Goal: Task Accomplishment & Management: Manage account settings

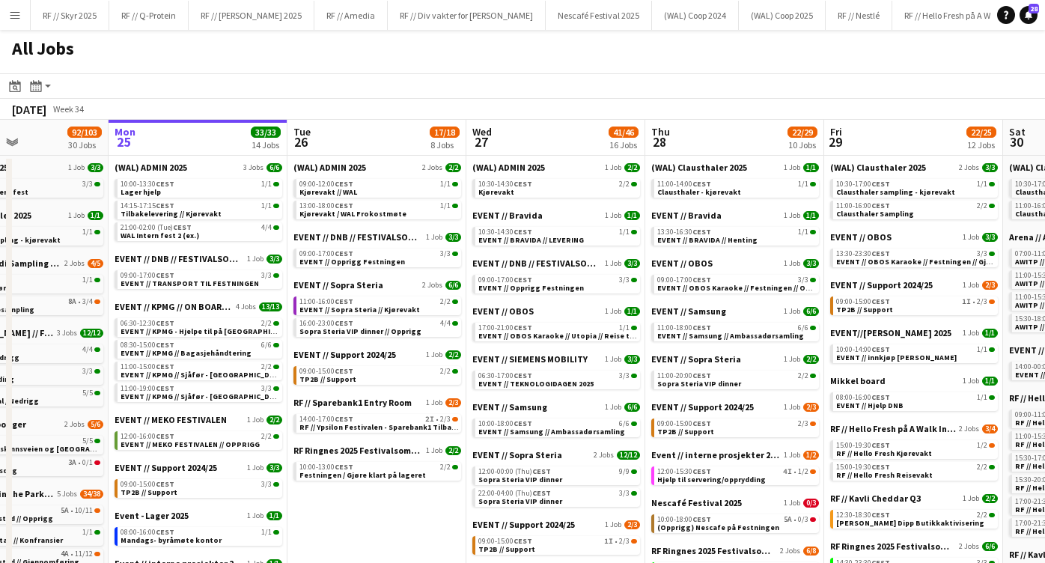
scroll to position [0, 436]
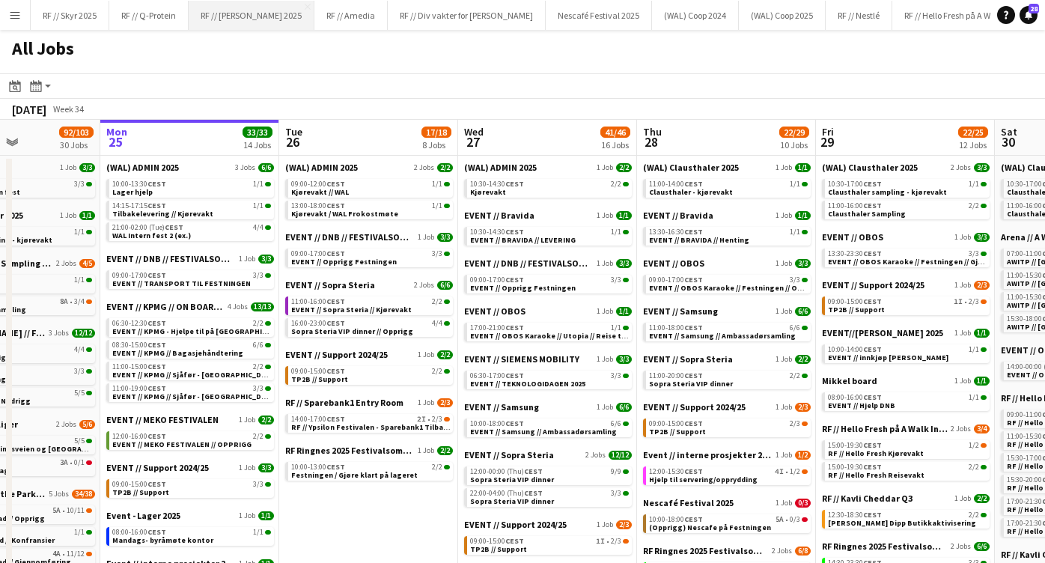
click at [246, 16] on button "RF // [PERSON_NAME] 2025 Close" at bounding box center [252, 15] width 126 height 29
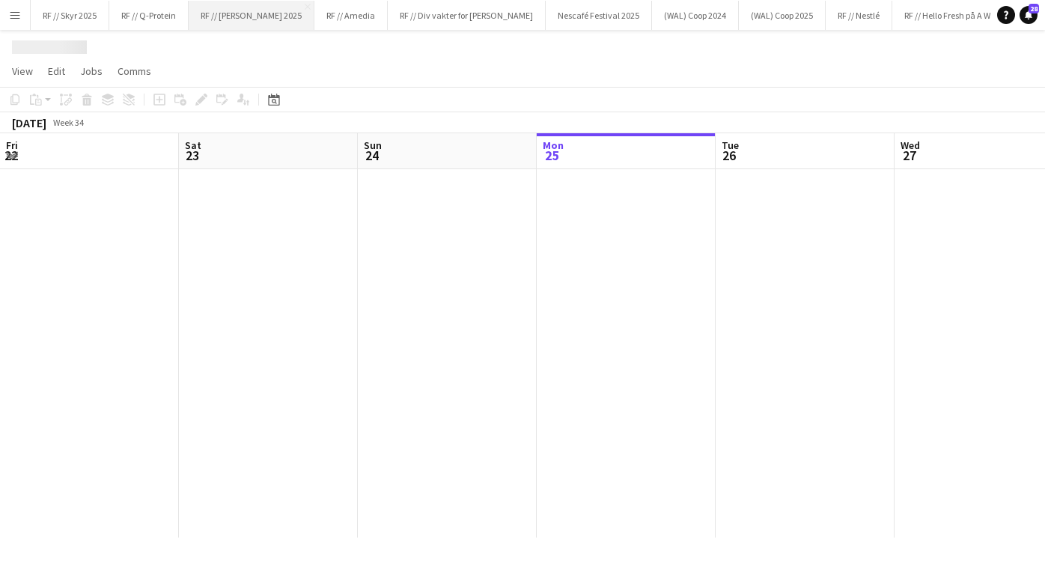
scroll to position [0, 358]
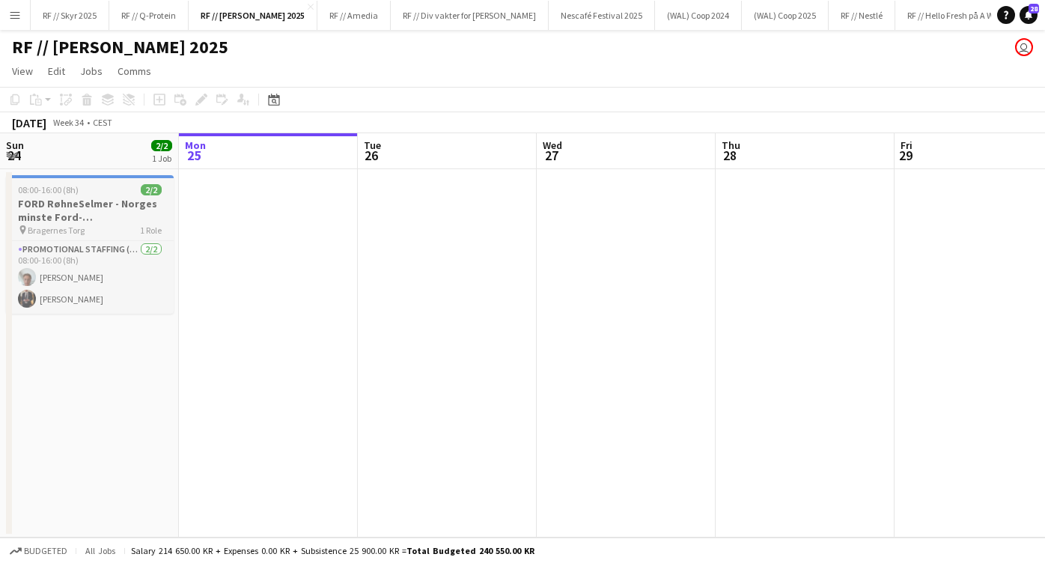
click at [94, 213] on h3 "FORD RøhneSelmer - Norges minste Ford-forhandlerkontor" at bounding box center [90, 210] width 168 height 27
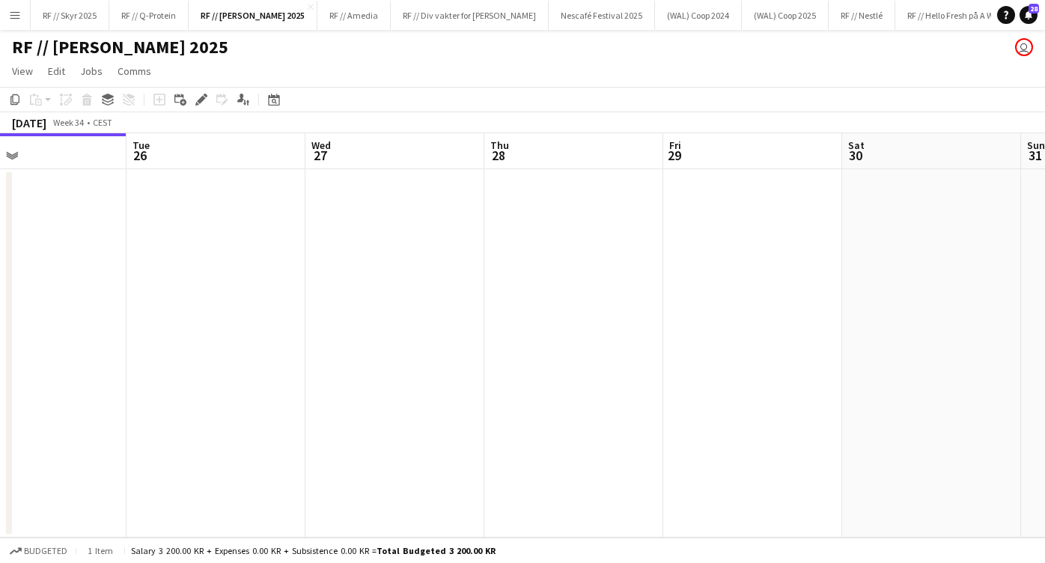
scroll to position [0, 591]
click at [589, 181] on app-date-cell at bounding box center [572, 353] width 179 height 368
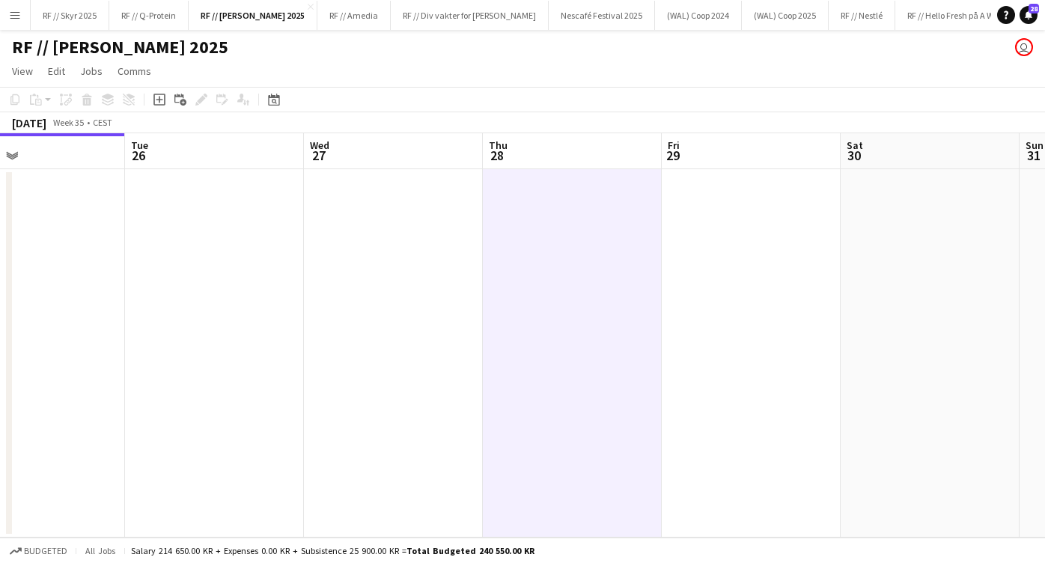
click at [573, 244] on app-date-cell at bounding box center [572, 353] width 179 height 368
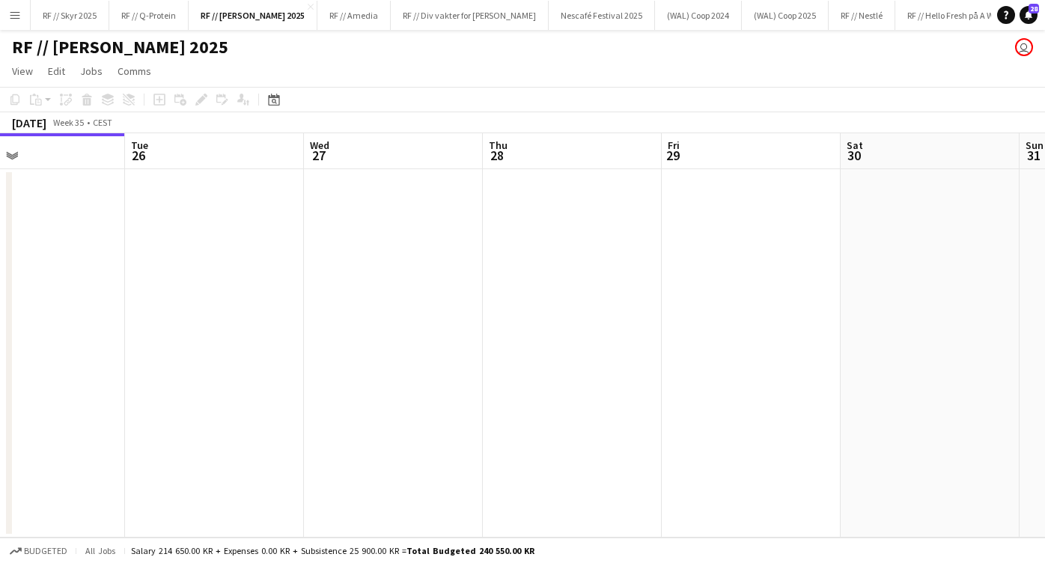
click at [565, 240] on app-date-cell at bounding box center [572, 353] width 179 height 368
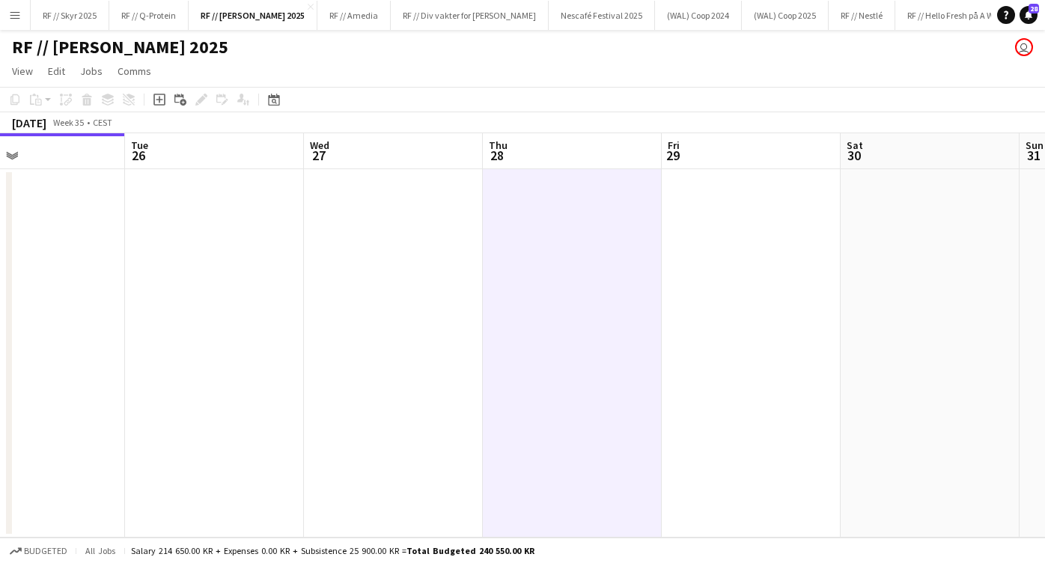
click at [542, 193] on app-date-cell at bounding box center [572, 353] width 179 height 368
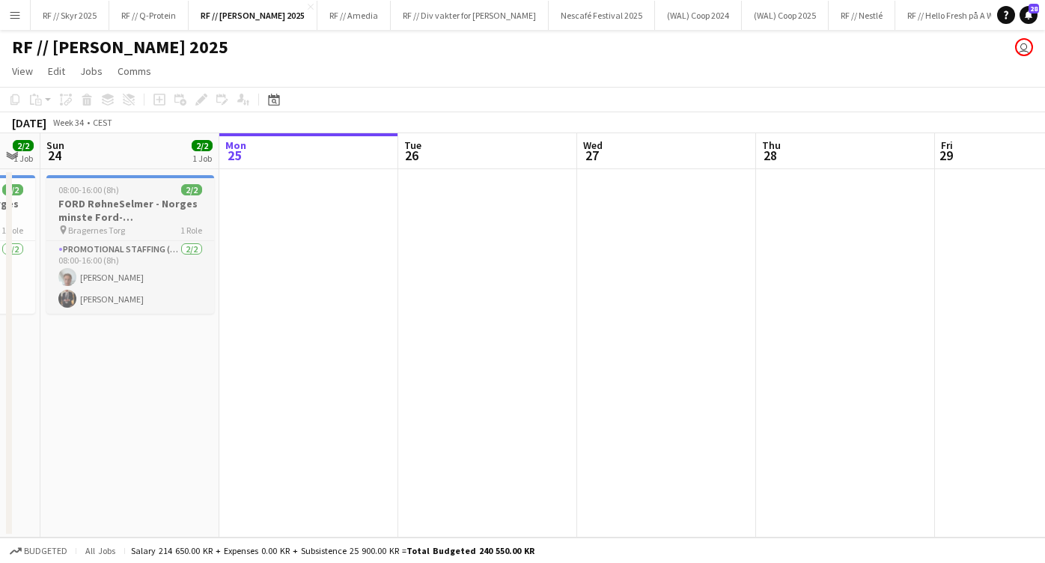
scroll to position [0, 316]
click at [115, 219] on h3 "FORD RøhneSelmer - Norges minste Ford-forhandlerkontor" at bounding box center [132, 210] width 168 height 27
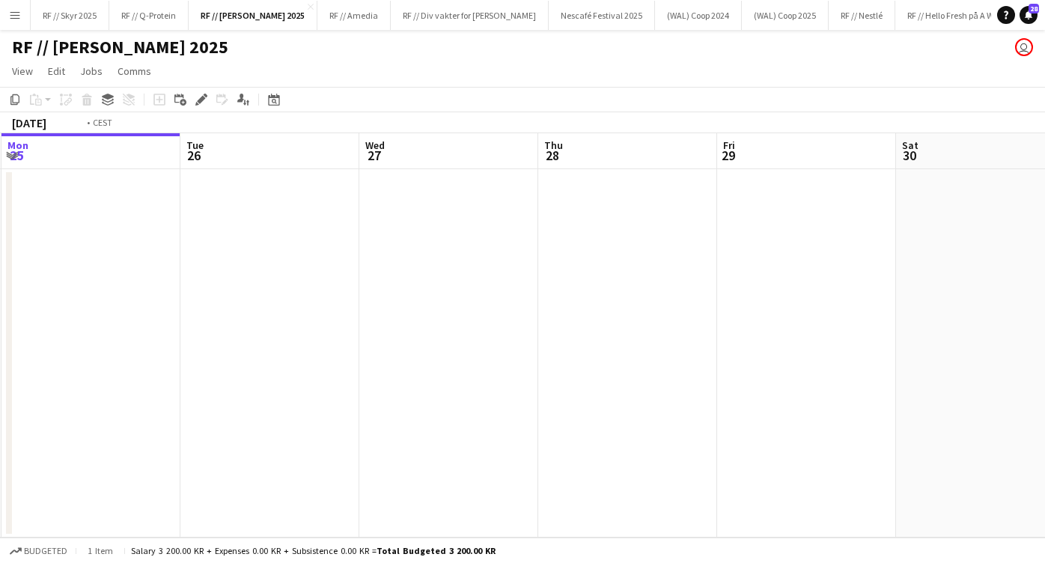
scroll to position [0, 556]
click at [639, 270] on app-date-cell at bounding box center [607, 353] width 179 height 368
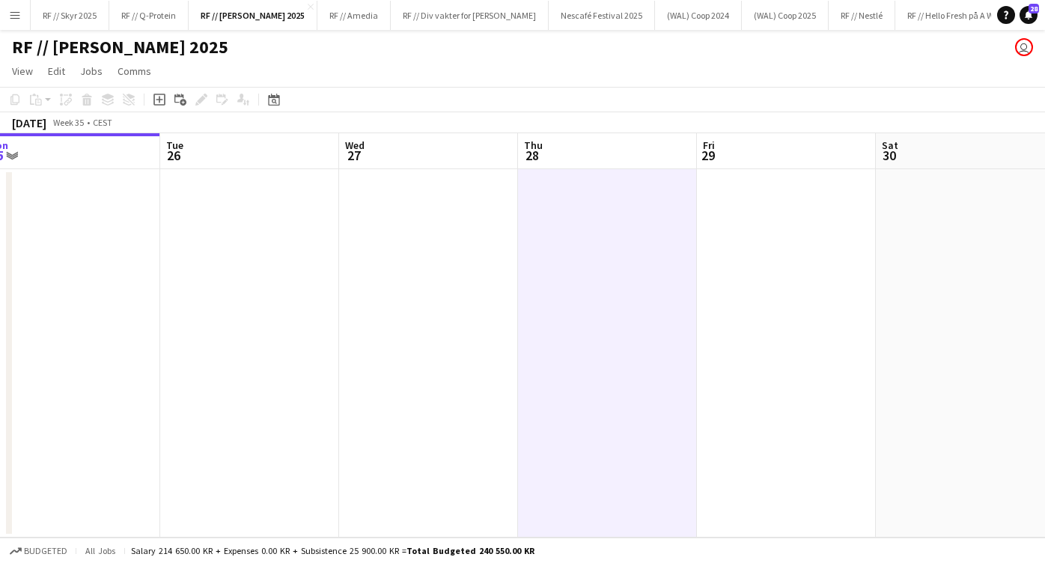
click at [177, 228] on app-date-cell at bounding box center [249, 353] width 179 height 368
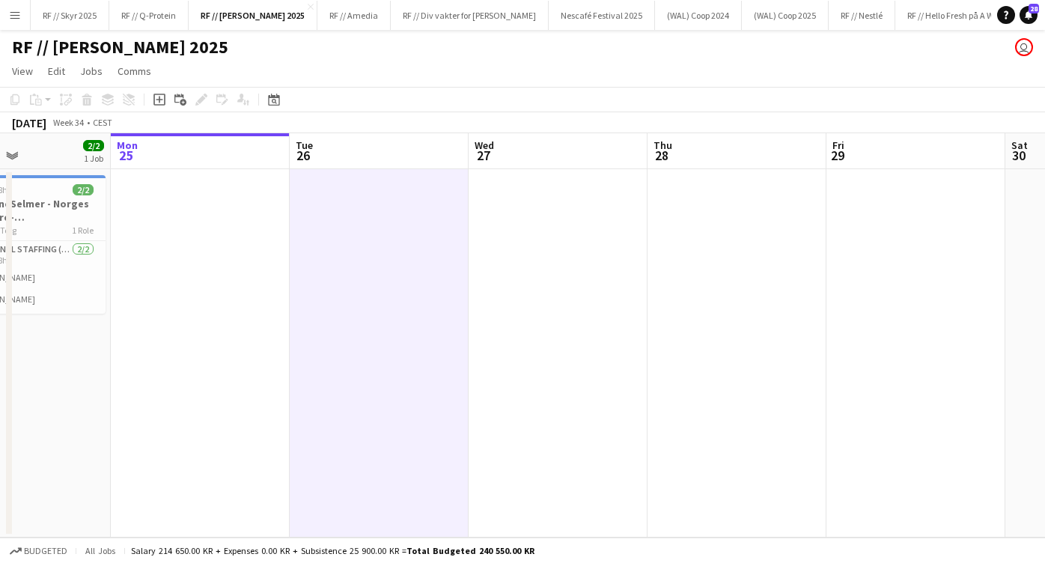
scroll to position [0, 418]
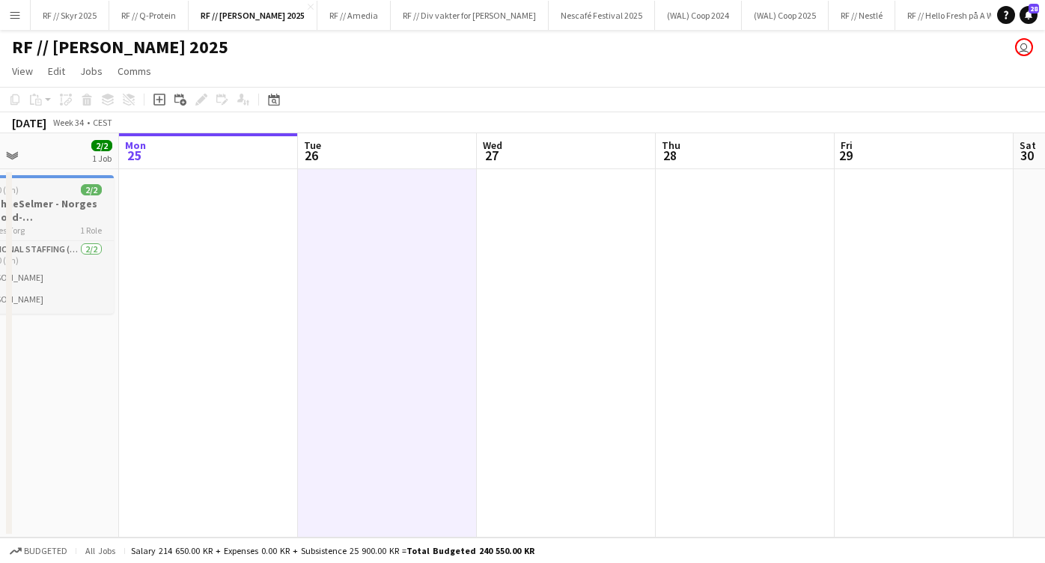
click at [63, 189] on div "08:00-16:00 (8h) 2/2" at bounding box center [30, 189] width 168 height 11
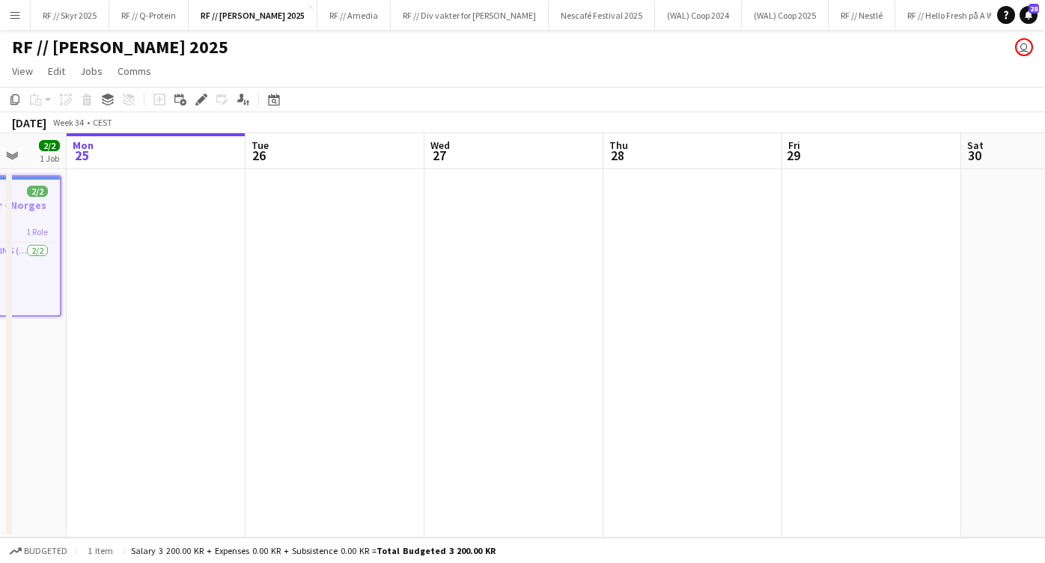
scroll to position [0, 499]
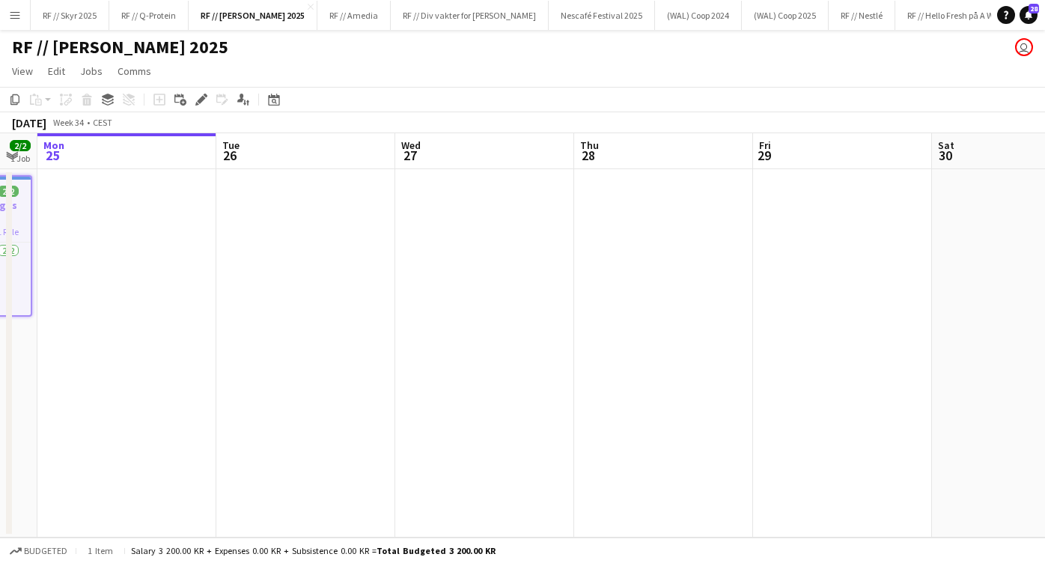
click at [662, 222] on app-date-cell at bounding box center [663, 353] width 179 height 368
